Goal: Task Accomplishment & Management: Use online tool/utility

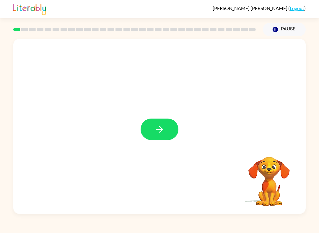
click at [171, 126] on button "button" at bounding box center [160, 130] width 38 height 22
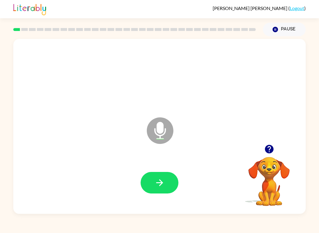
click at [161, 175] on button "button" at bounding box center [160, 183] width 38 height 22
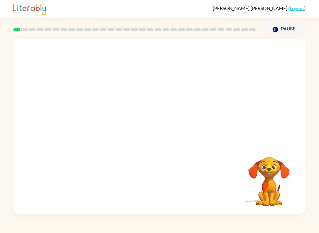
click at [165, 136] on div at bounding box center [159, 129] width 281 height 51
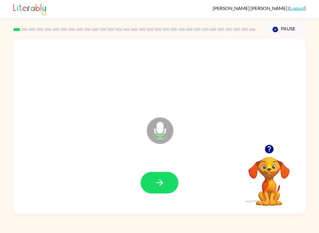
click at [160, 180] on icon "button" at bounding box center [159, 183] width 10 height 10
click at [160, 182] on icon "button" at bounding box center [159, 183] width 10 height 10
click at [214, 220] on div "[PERSON_NAME] ( Logout ) Pause Pause j Microphone The Microphone is here when i…" at bounding box center [159, 116] width 319 height 233
click at [160, 181] on icon "button" at bounding box center [159, 183] width 7 height 7
click at [165, 175] on button "button" at bounding box center [160, 183] width 38 height 22
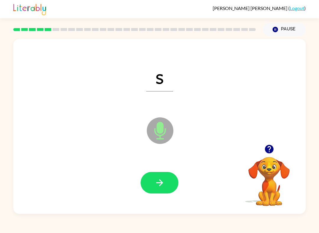
click at [282, 214] on div "s Microphone The Microphone is here when it is your turn to talk" at bounding box center [159, 126] width 292 height 175
click at [163, 182] on icon "button" at bounding box center [159, 183] width 10 height 10
click at [158, 185] on icon "button" at bounding box center [159, 183] width 10 height 10
click at [167, 189] on button "button" at bounding box center [160, 183] width 38 height 22
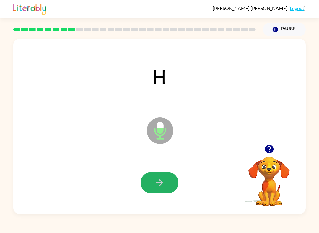
click at [158, 185] on icon "button" at bounding box center [159, 183] width 10 height 10
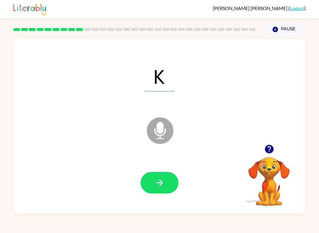
click at [270, 149] on icon "button" at bounding box center [269, 149] width 10 height 10
click at [163, 183] on icon "button" at bounding box center [159, 183] width 7 height 7
click at [165, 178] on button "button" at bounding box center [160, 183] width 38 height 22
click at [165, 189] on button "button" at bounding box center [160, 183] width 38 height 22
click at [162, 190] on button "button" at bounding box center [160, 183] width 38 height 22
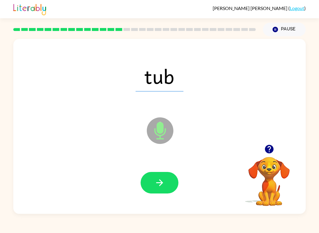
click at [164, 187] on icon "button" at bounding box center [159, 183] width 10 height 10
click at [159, 161] on div at bounding box center [159, 183] width 281 height 51
click at [157, 183] on icon "button" at bounding box center [159, 183] width 10 height 10
click at [162, 187] on icon "button" at bounding box center [159, 183] width 10 height 10
click at [161, 181] on icon "button" at bounding box center [159, 183] width 10 height 10
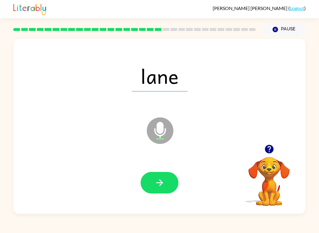
click at [153, 192] on button "button" at bounding box center [160, 183] width 38 height 22
click at [175, 184] on button "button" at bounding box center [160, 183] width 38 height 22
click at [161, 191] on button "button" at bounding box center [160, 183] width 38 height 22
click at [163, 193] on button "button" at bounding box center [160, 183] width 38 height 22
click at [170, 182] on button "button" at bounding box center [160, 183] width 38 height 22
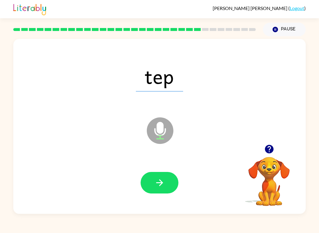
click at [266, 152] on icon "button" at bounding box center [269, 149] width 9 height 9
click at [167, 177] on button "button" at bounding box center [160, 183] width 38 height 22
click at [166, 180] on button "button" at bounding box center [160, 183] width 38 height 22
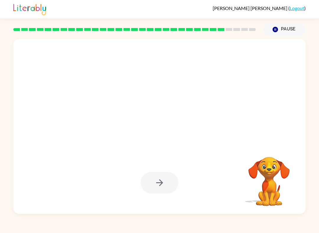
click at [172, 189] on div at bounding box center [160, 183] width 38 height 22
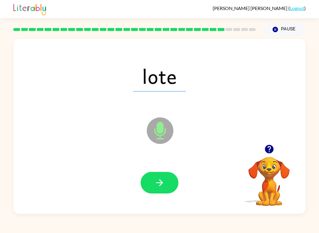
click at [153, 186] on button "button" at bounding box center [160, 183] width 38 height 22
click at [205, 216] on div "[PERSON_NAME] ( Logout ) Pause Pause nur Microphone The Microphone is here when…" at bounding box center [159, 116] width 319 height 233
click at [159, 192] on button "button" at bounding box center [160, 183] width 38 height 22
click at [159, 184] on icon "button" at bounding box center [159, 183] width 10 height 10
click at [162, 180] on icon "button" at bounding box center [159, 183] width 10 height 10
